Goal: Information Seeking & Learning: Learn about a topic

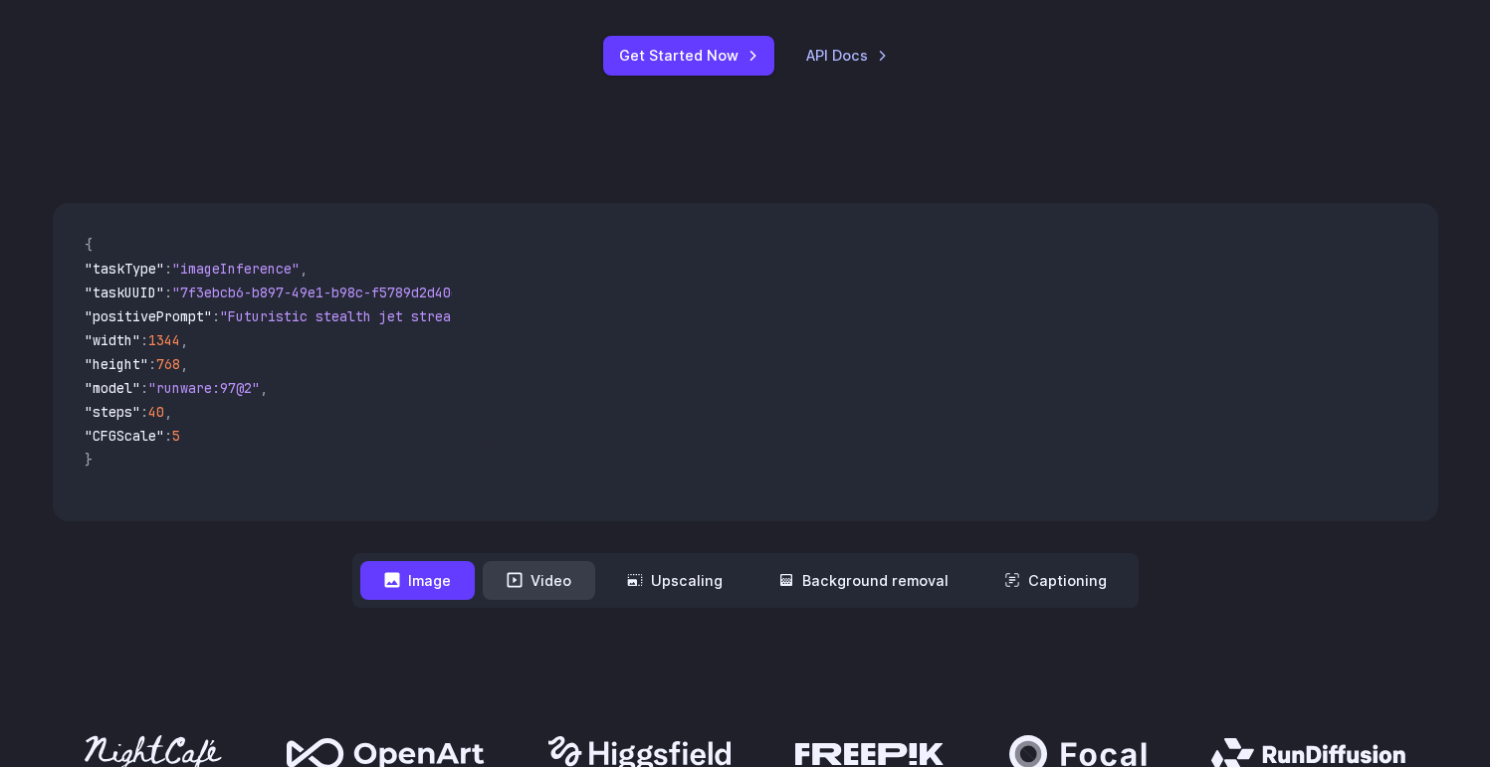
click at [564, 591] on button "Video" at bounding box center [539, 580] width 112 height 39
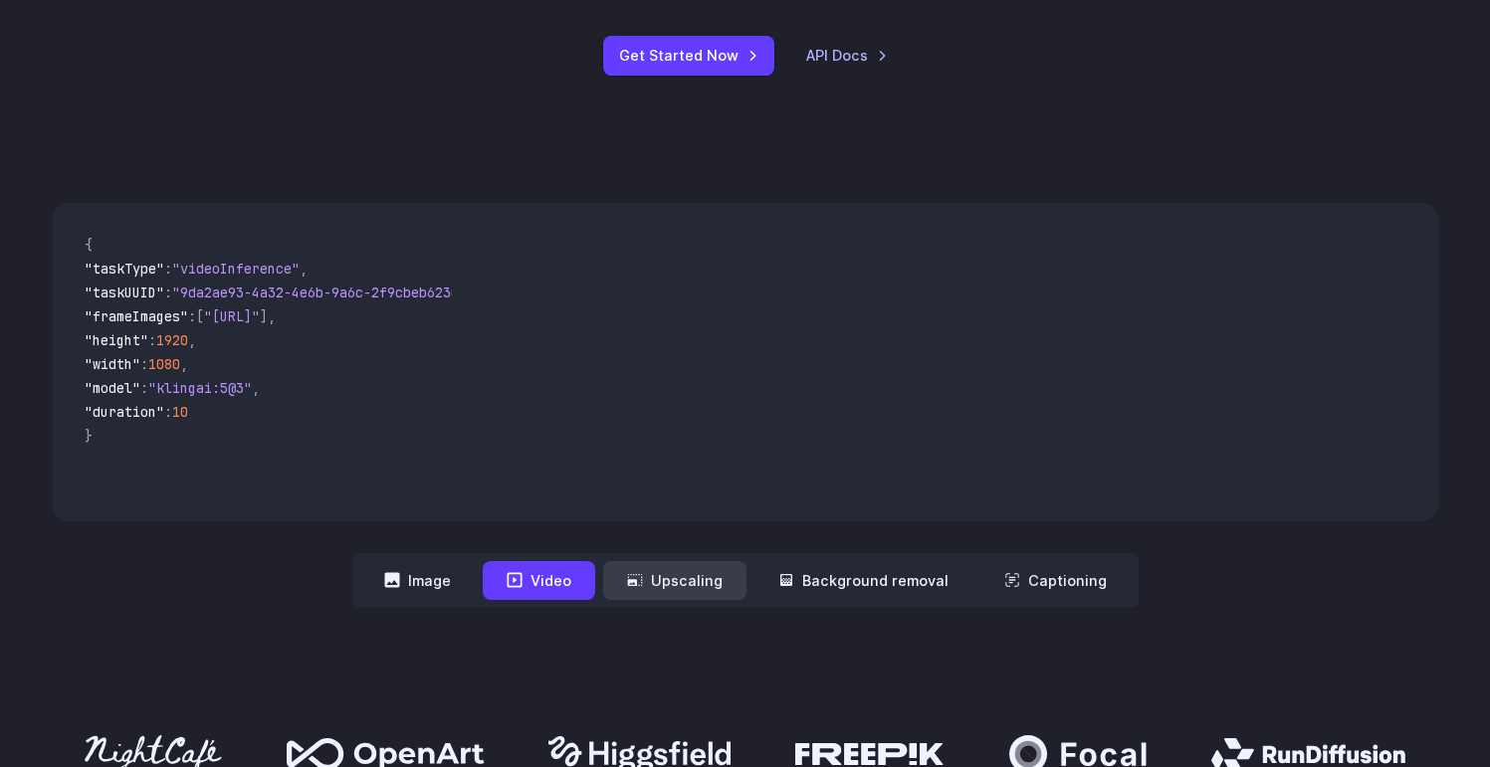
click at [701, 588] on button "Upscaling" at bounding box center [674, 580] width 143 height 39
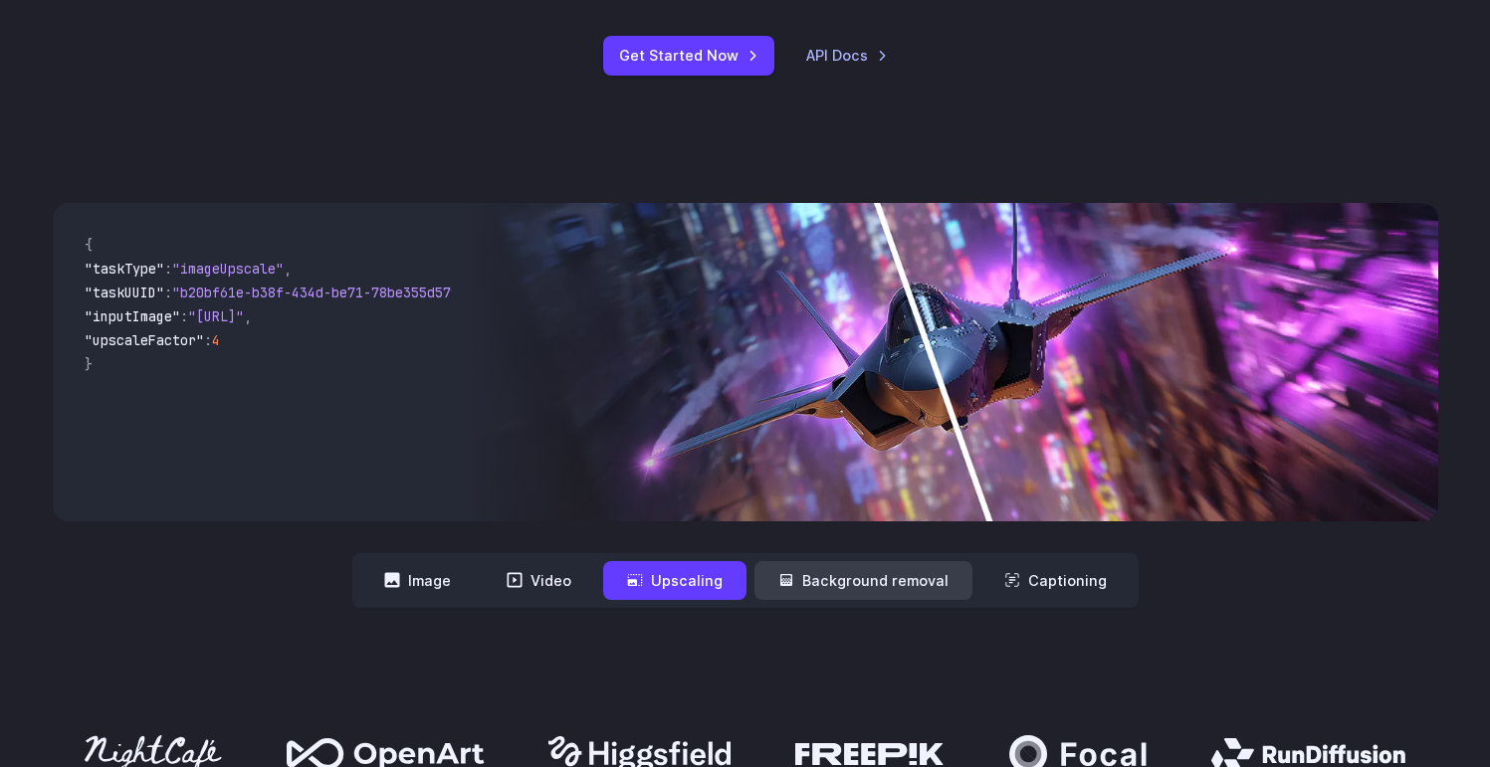
click at [858, 587] on button "Background removal" at bounding box center [864, 580] width 218 height 39
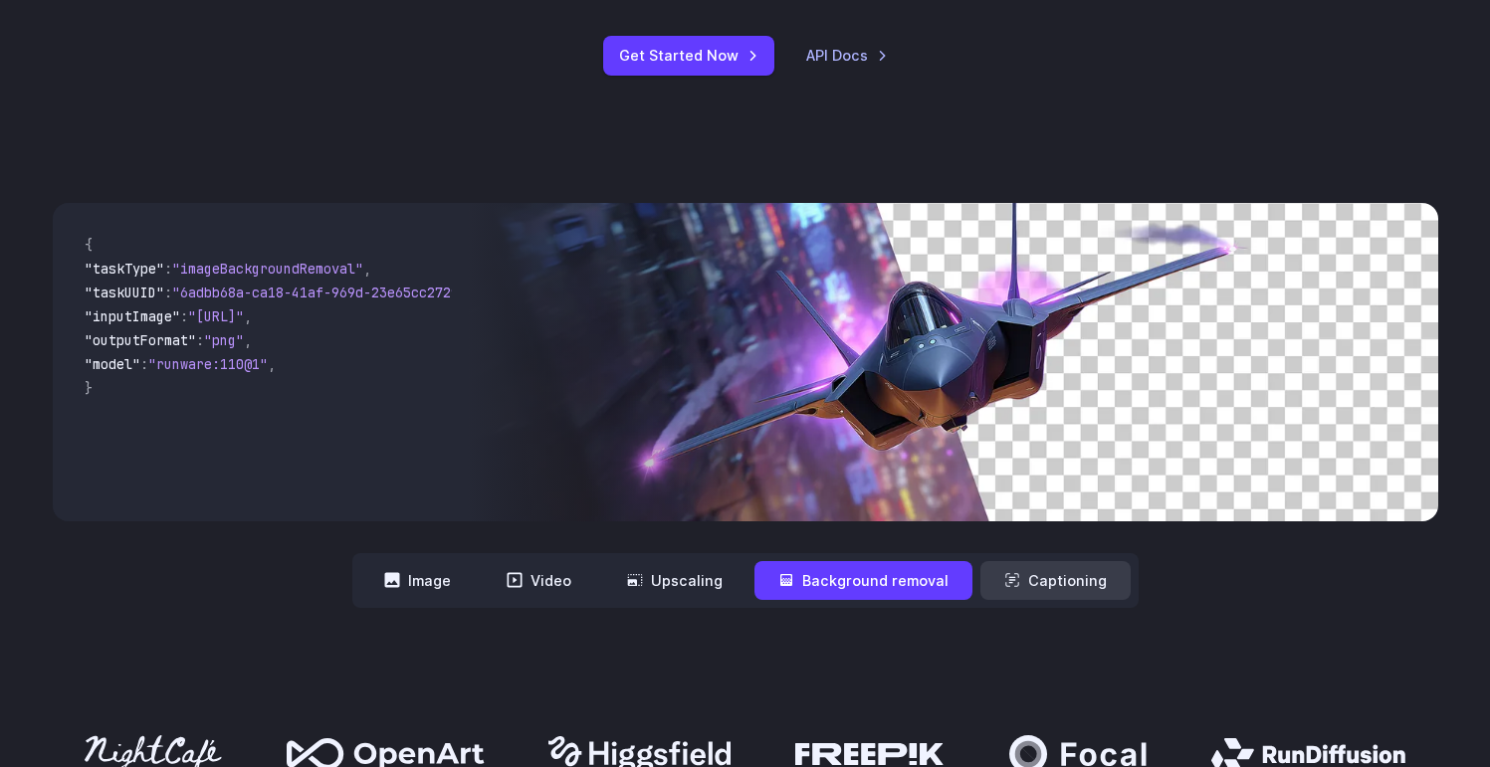
click at [1040, 595] on button "Captioning" at bounding box center [1055, 580] width 150 height 39
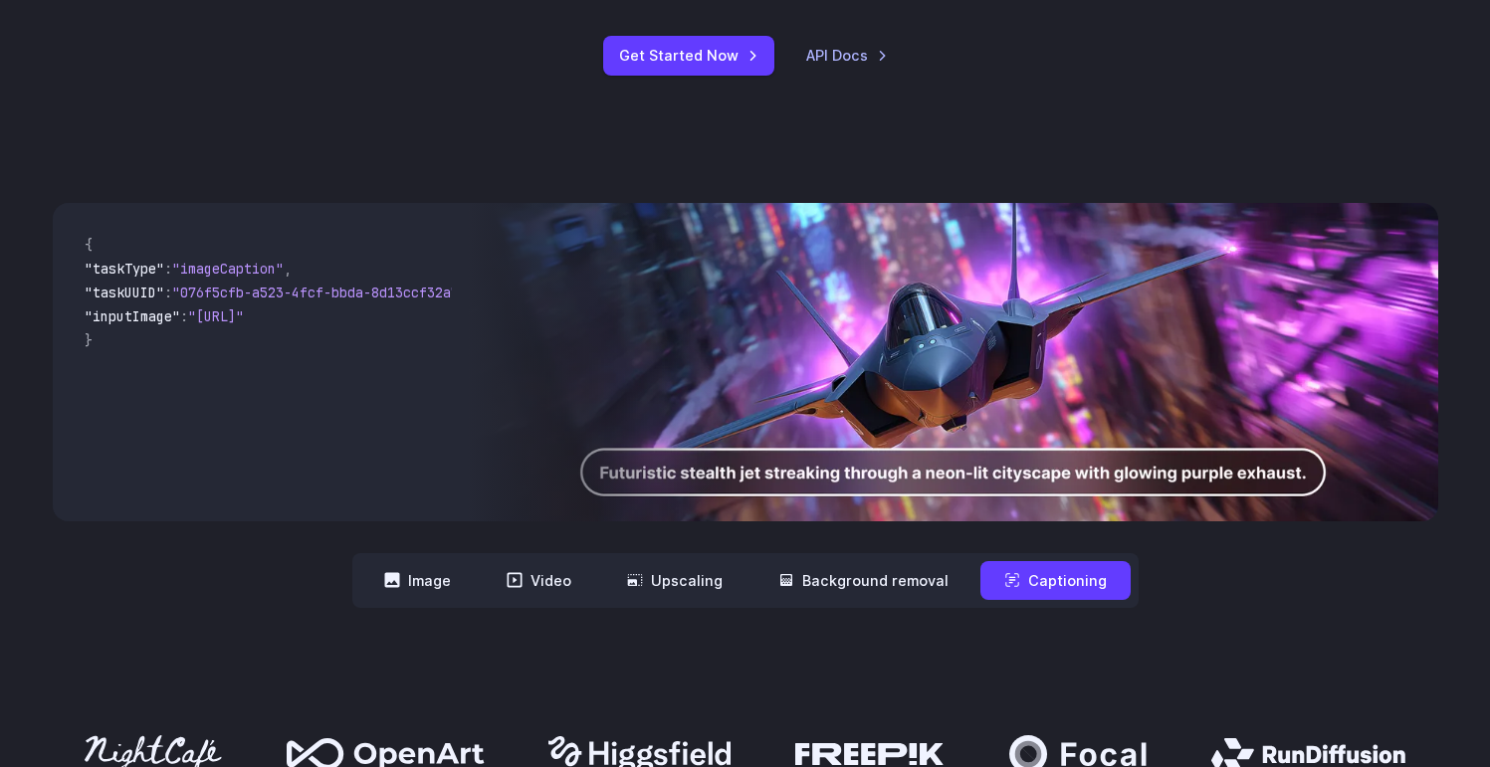
click at [855, 608] on nav "**********" at bounding box center [745, 580] width 786 height 55
drag, startPoint x: 849, startPoint y: 600, endPoint x: 802, endPoint y: 596, distance: 47.0
click at [849, 600] on button "Background removal" at bounding box center [864, 580] width 218 height 39
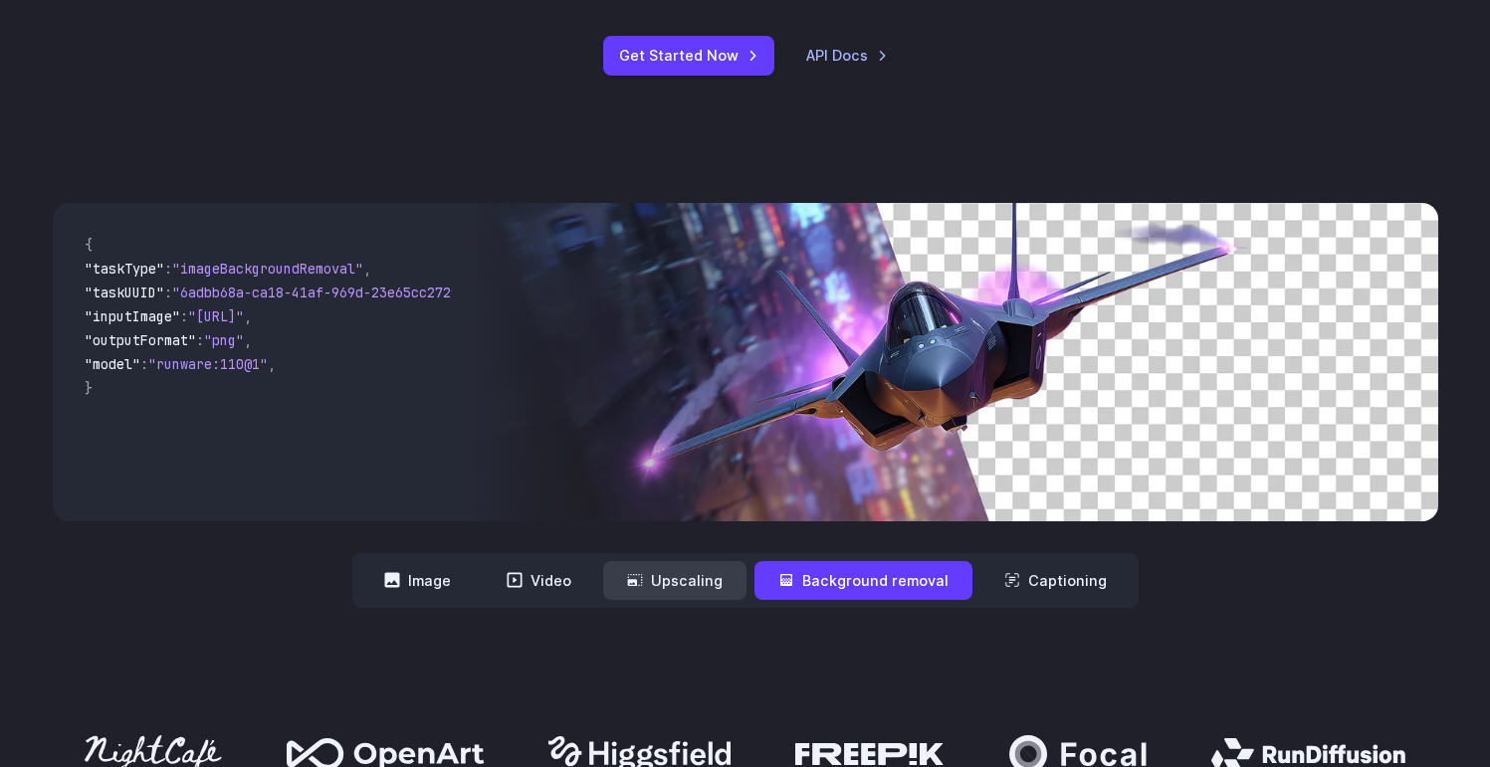
drag, startPoint x: 631, startPoint y: 578, endPoint x: 619, endPoint y: 578, distance: 11.9
click at [631, 578] on button "Upscaling" at bounding box center [674, 580] width 143 height 39
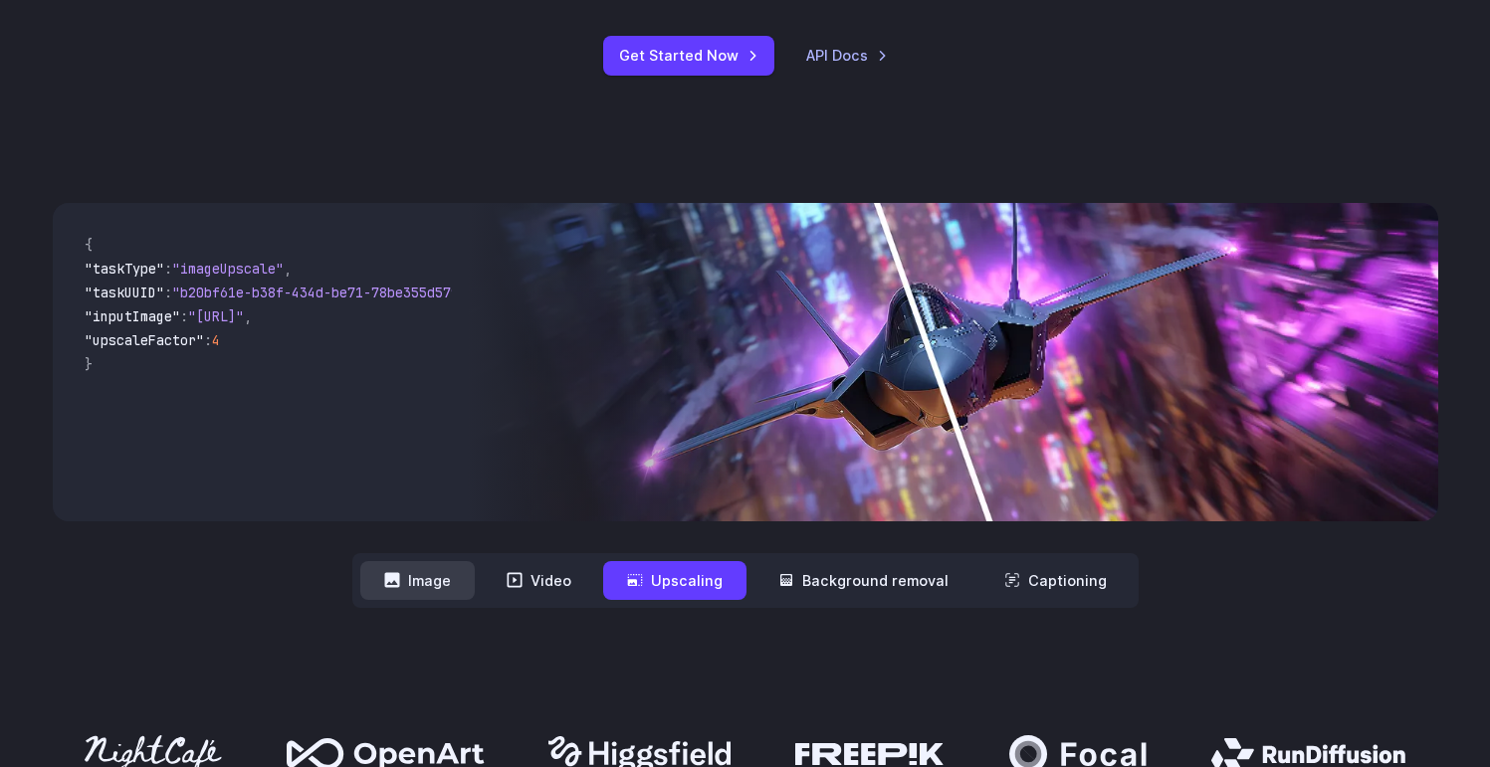
click at [461, 571] on button "Image" at bounding box center [417, 580] width 114 height 39
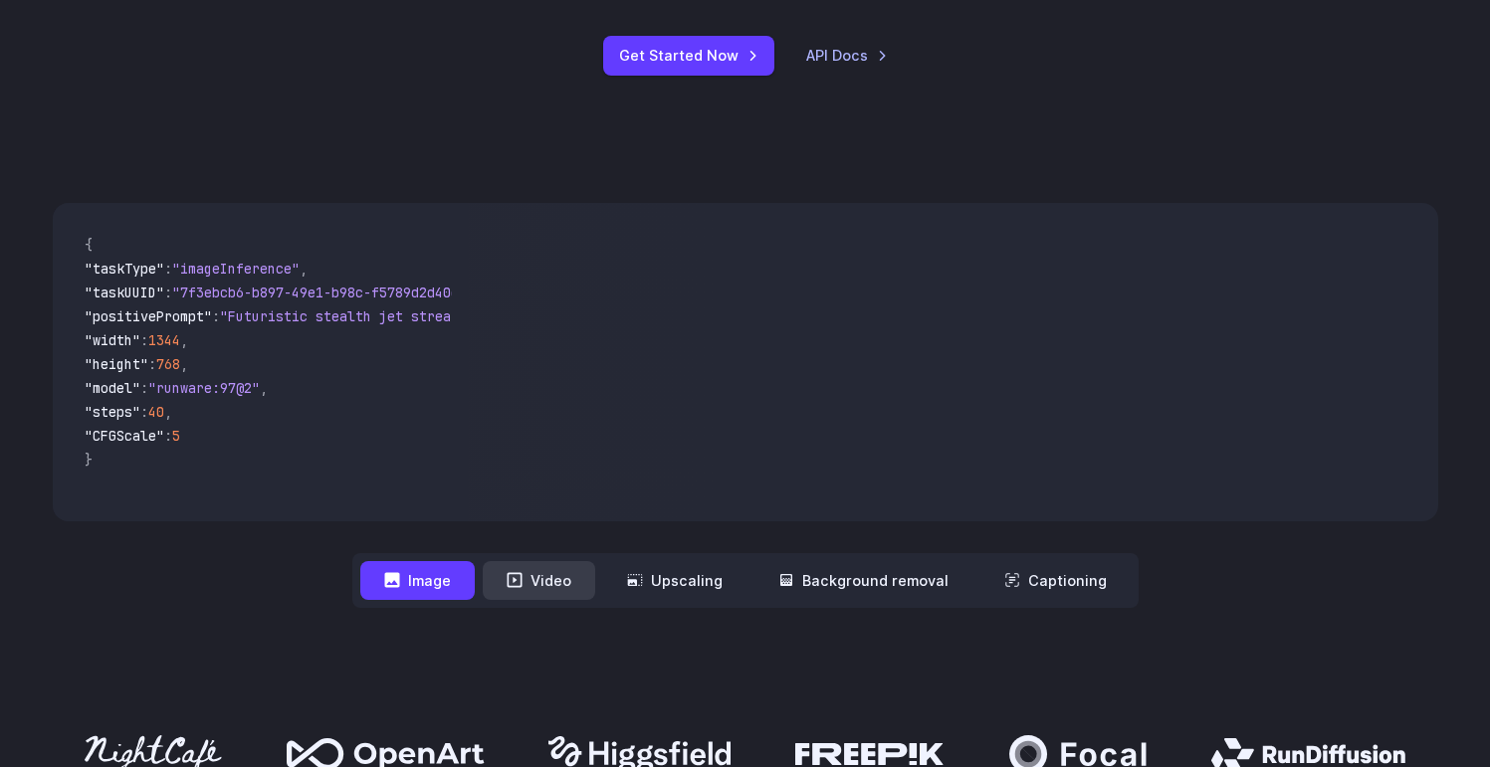
click at [570, 588] on button "Video" at bounding box center [539, 580] width 112 height 39
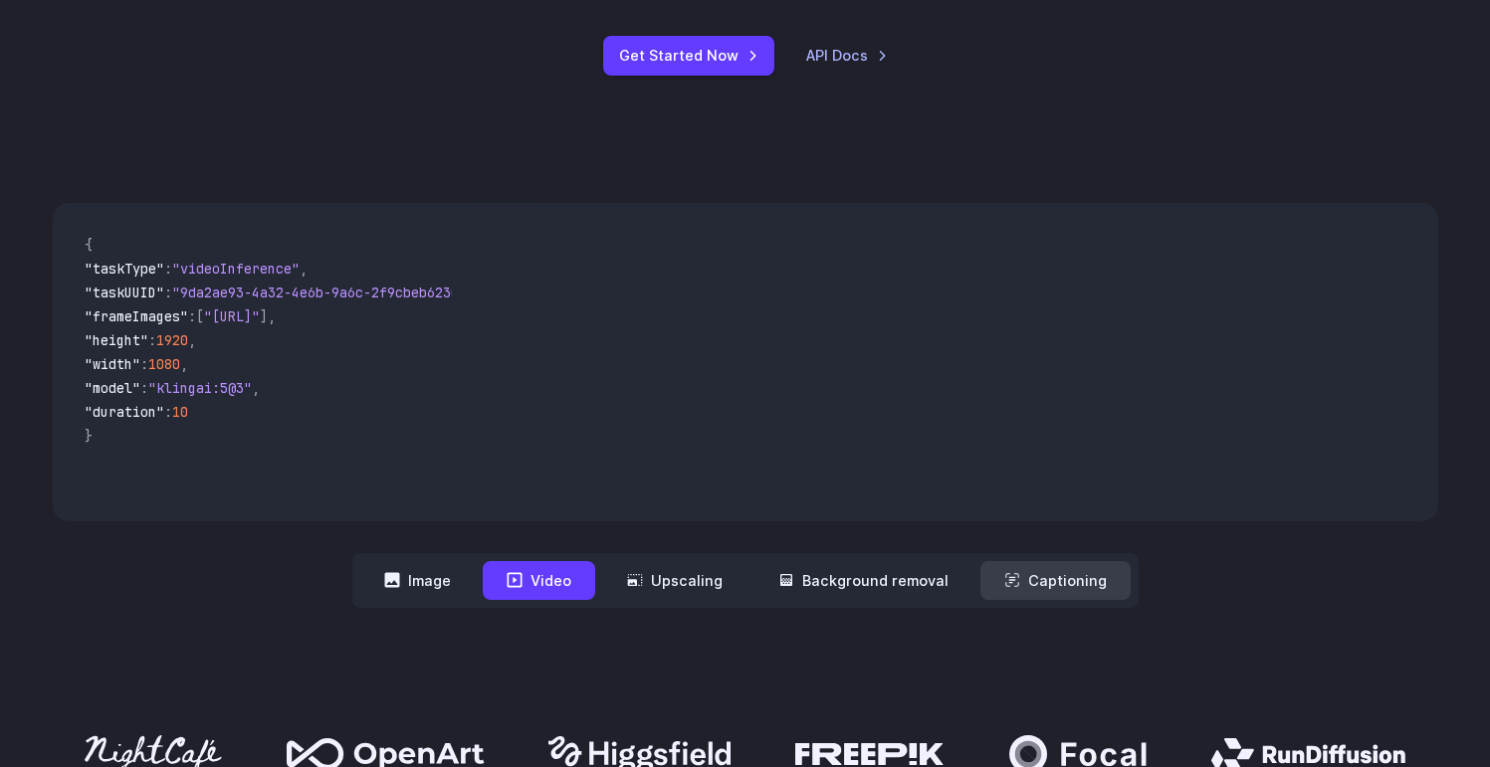
click at [1047, 590] on button "Captioning" at bounding box center [1055, 580] width 150 height 39
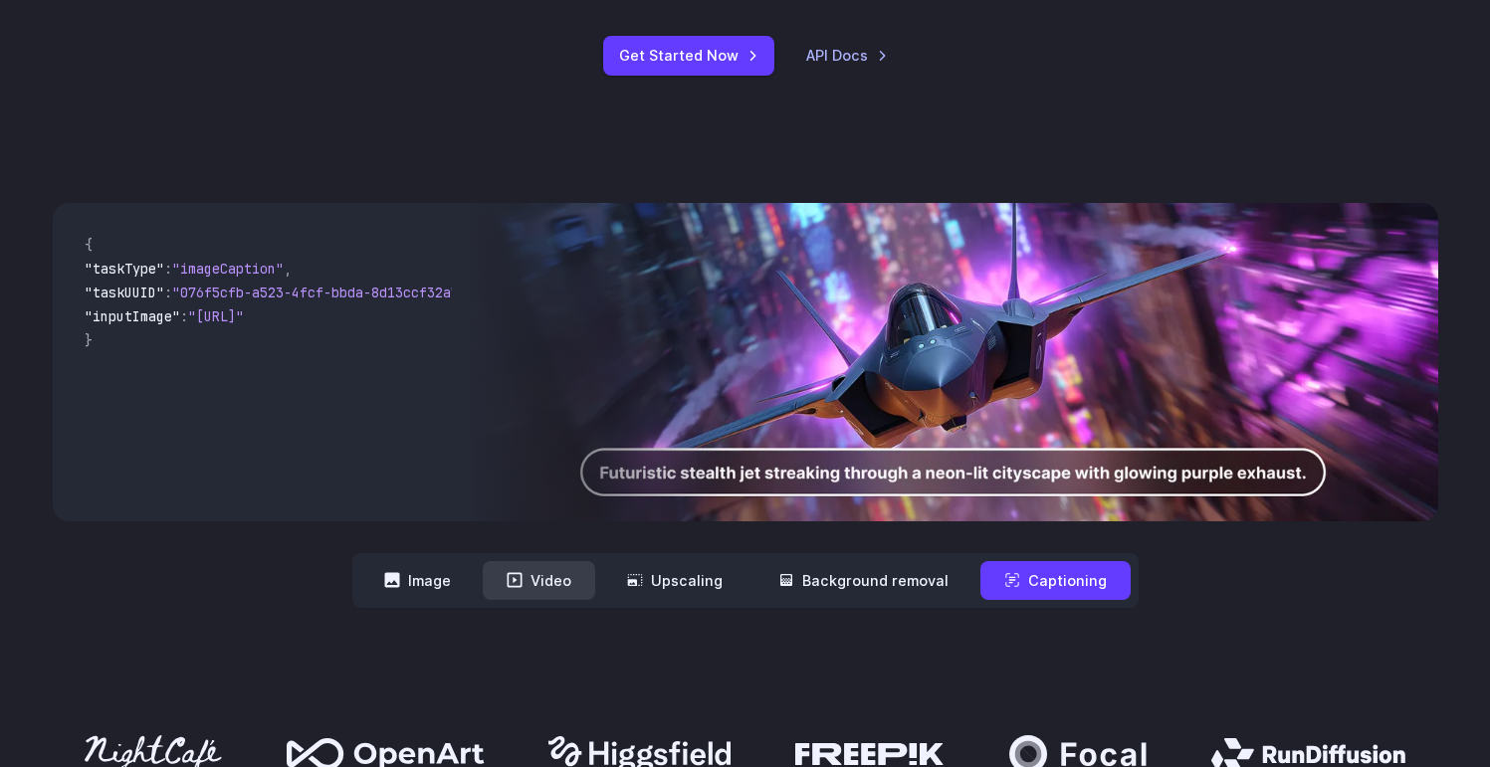
click at [562, 575] on button "Video" at bounding box center [539, 580] width 112 height 39
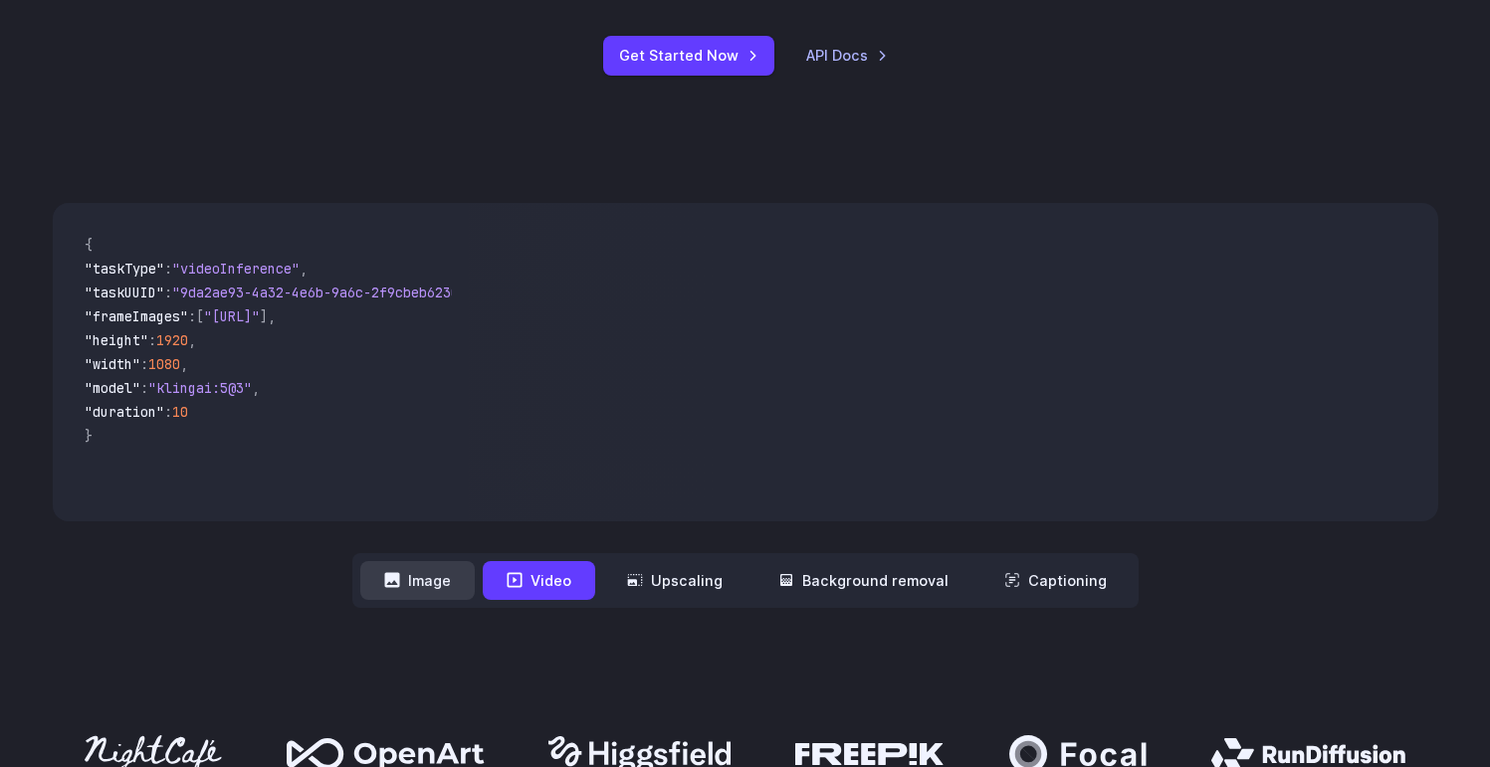
drag, startPoint x: 436, startPoint y: 592, endPoint x: 372, endPoint y: 592, distance: 63.7
click at [434, 592] on button "Image" at bounding box center [417, 580] width 114 height 39
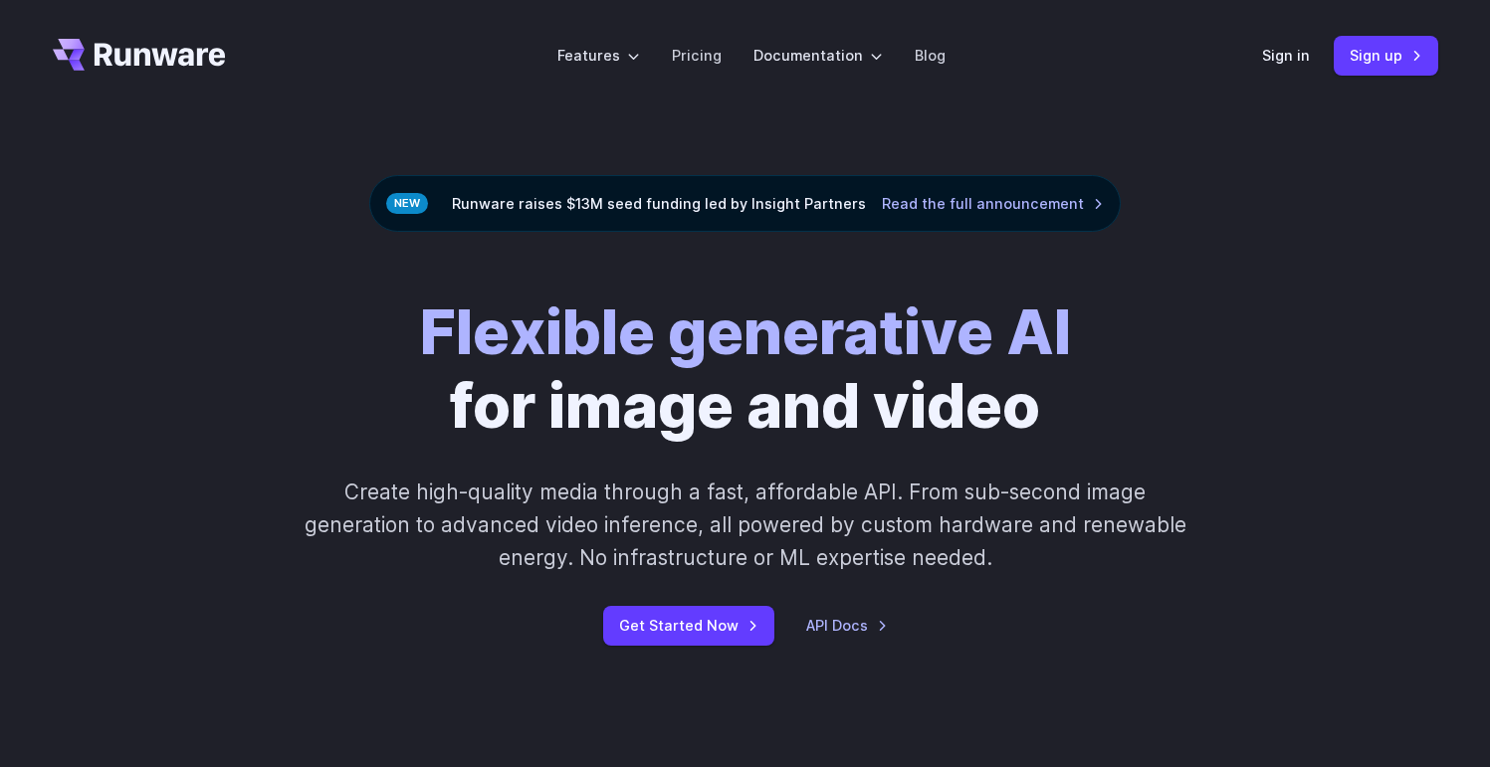
scroll to position [6, 0]
